Goal: Use online tool/utility: Utilize a website feature to perform a specific function

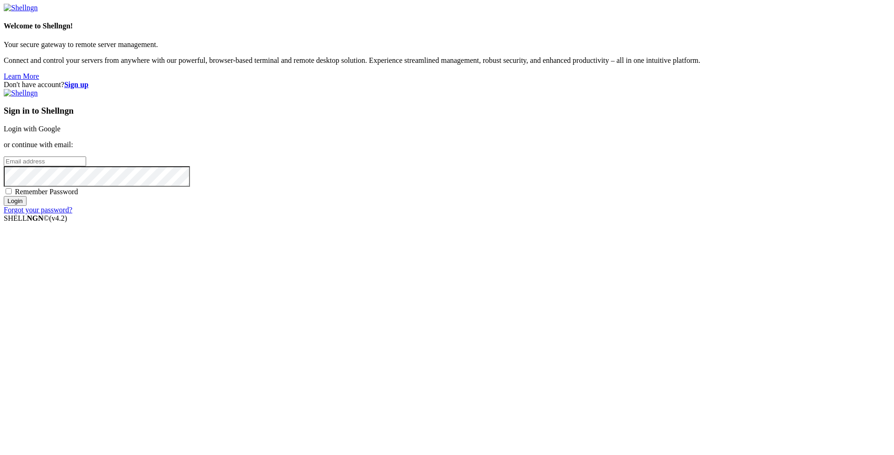
click at [61, 133] on link "Login with Google" at bounding box center [32, 129] width 57 height 8
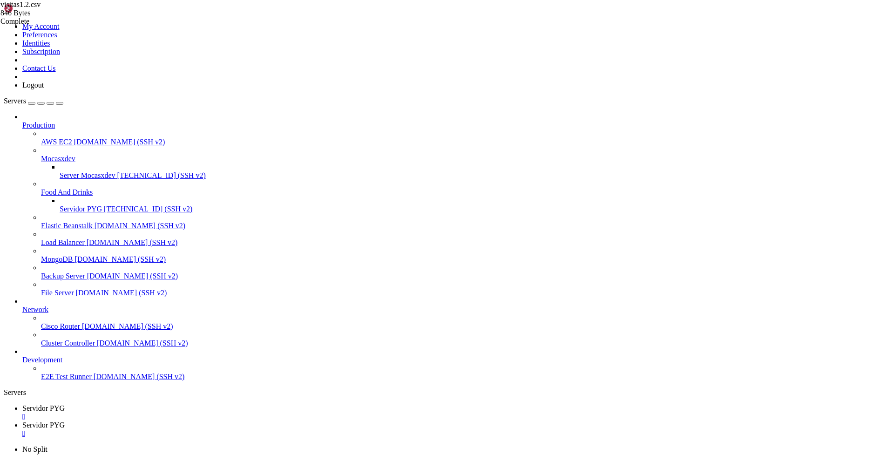
click at [65, 421] on span "Servidor PYG" at bounding box center [43, 425] width 42 height 8
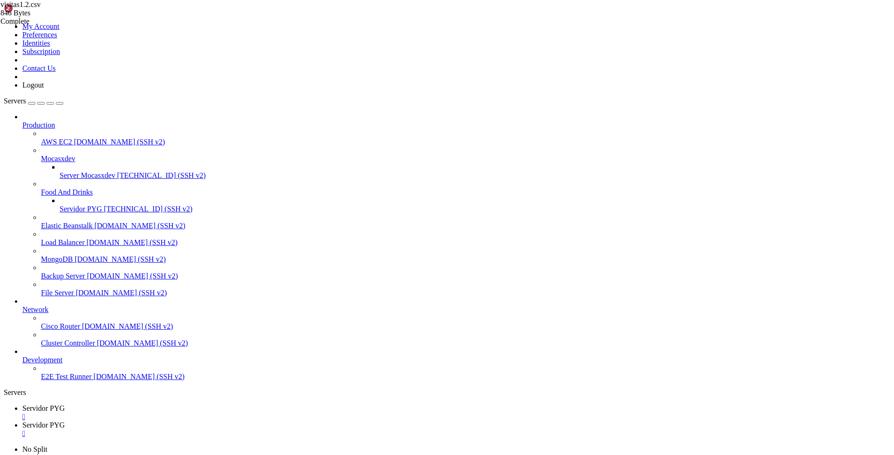
type input "/home/ubuntu/bot_visitas"
drag, startPoint x: 141, startPoint y: 47, endPoint x: 313, endPoint y: 452, distance: 439.8
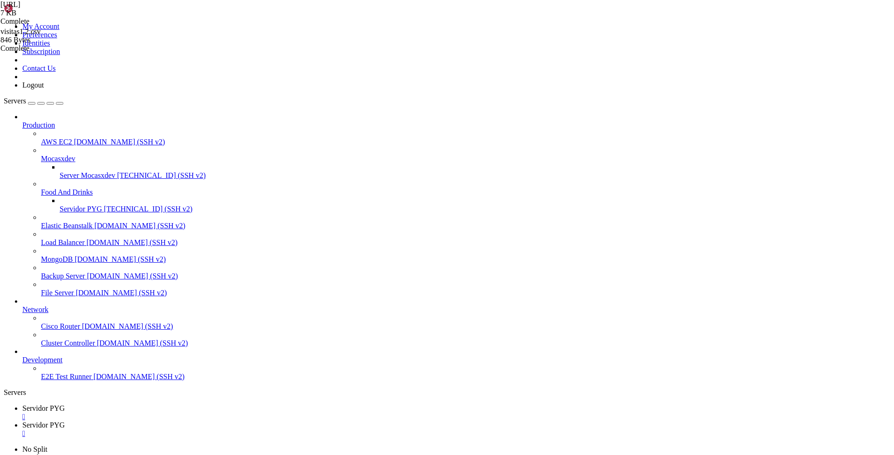
scroll to position [0, 0]
drag, startPoint x: 140, startPoint y: 45, endPoint x: 285, endPoint y: 500, distance: 477.8
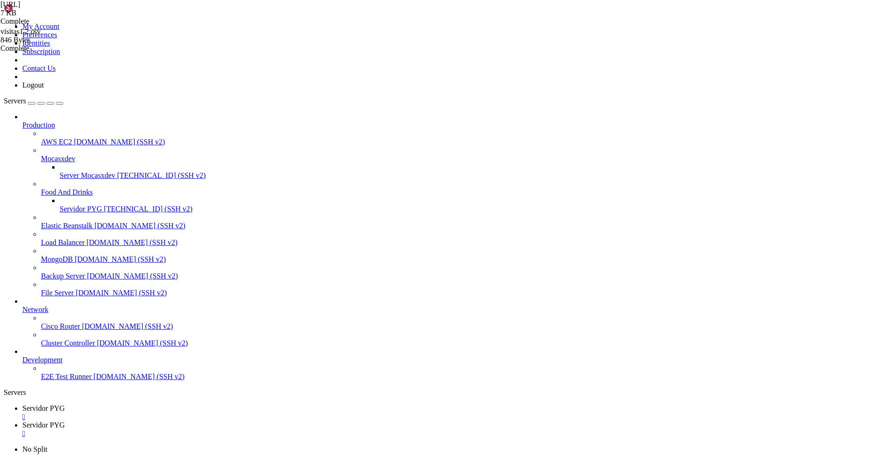
type textarea "main()"
click at [250, 429] on div "" at bounding box center [456, 433] width 868 height 8
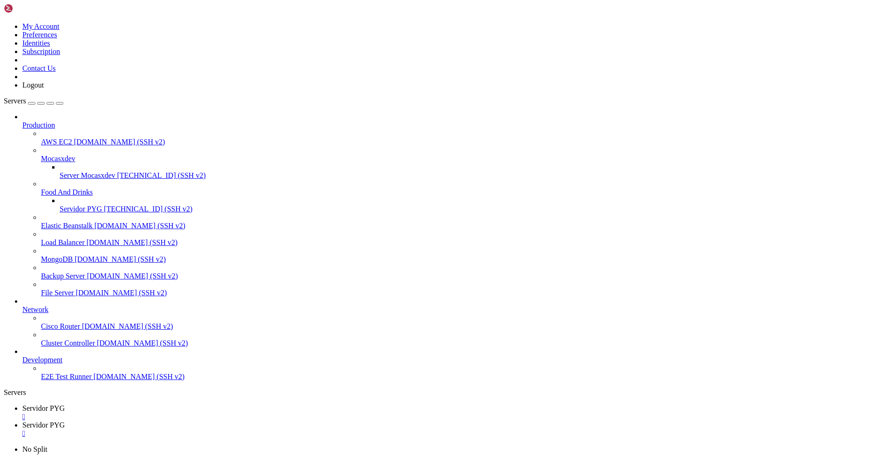
type input "/home/ubuntu/bot_visitas"
